Goal: Information Seeking & Learning: Check status

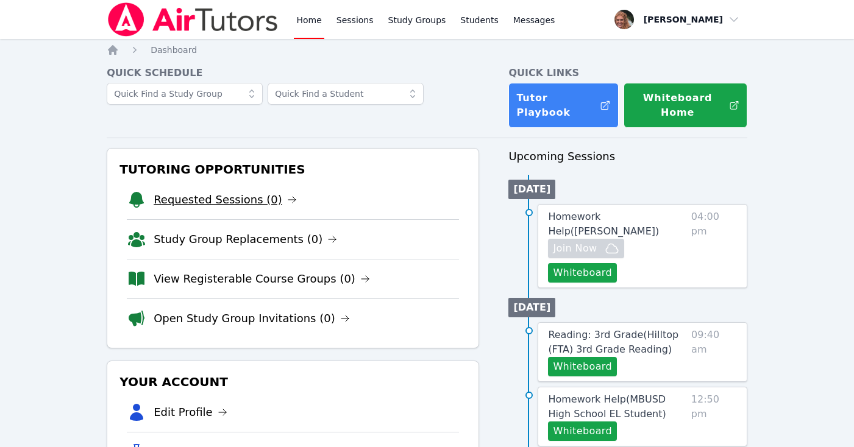
click at [236, 199] on link "Requested Sessions (0)" at bounding box center [225, 199] width 143 height 17
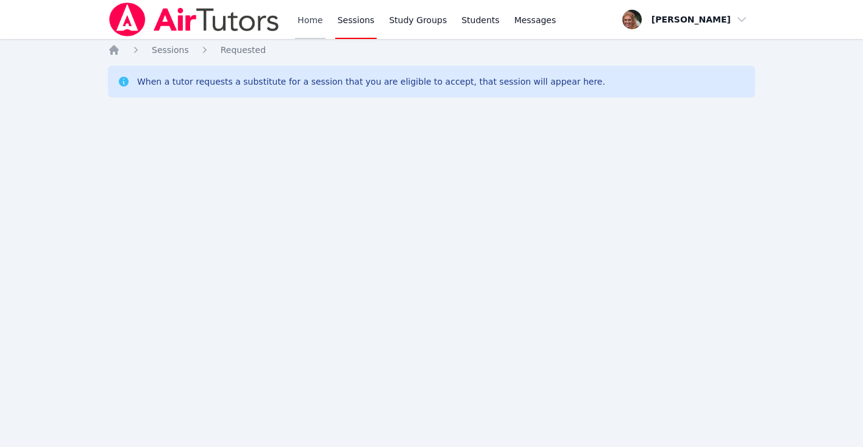
click at [311, 14] on link "Home" at bounding box center [310, 19] width 30 height 39
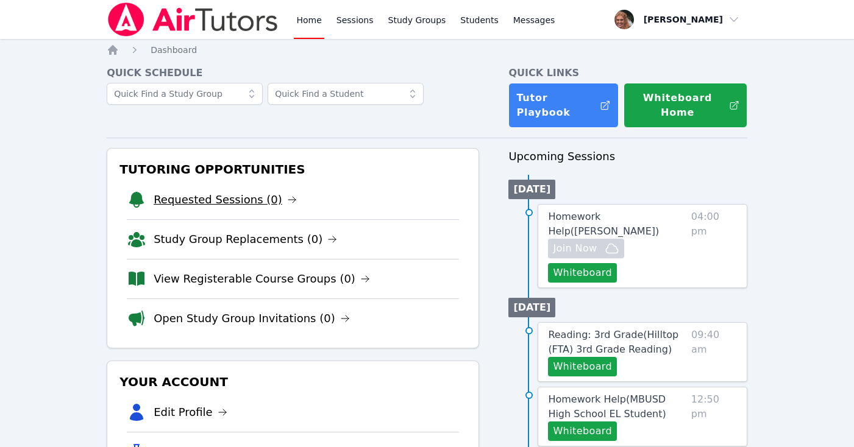
click at [199, 193] on link "Requested Sessions (0)" at bounding box center [225, 199] width 143 height 17
